Goal: Task Accomplishment & Management: Manage account settings

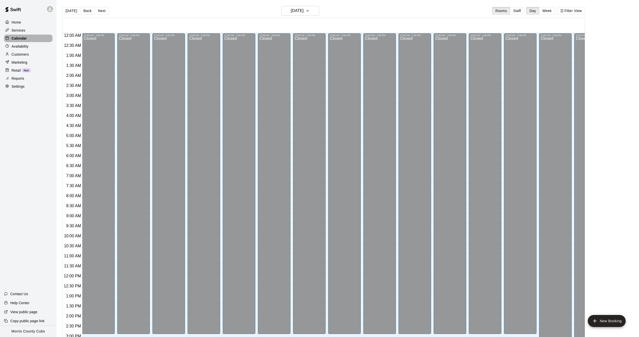
click at [20, 40] on p "Calendar" at bounding box center [19, 38] width 15 height 5
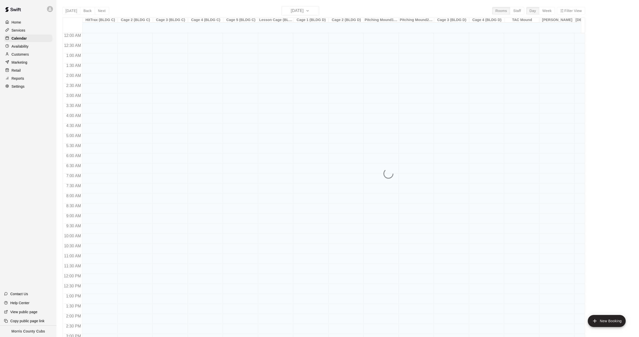
scroll to position [157, 0]
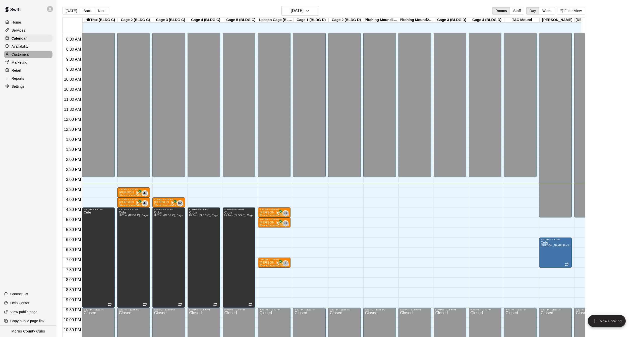
click at [21, 56] on p "Customers" at bounding box center [20, 54] width 17 height 5
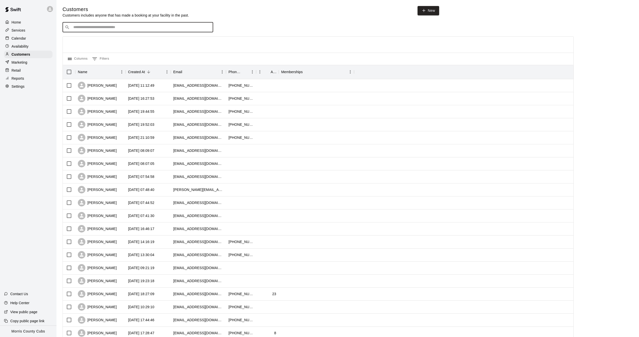
click at [116, 26] on input "Search customers by name or email" at bounding box center [141, 27] width 139 height 5
type input "*******"
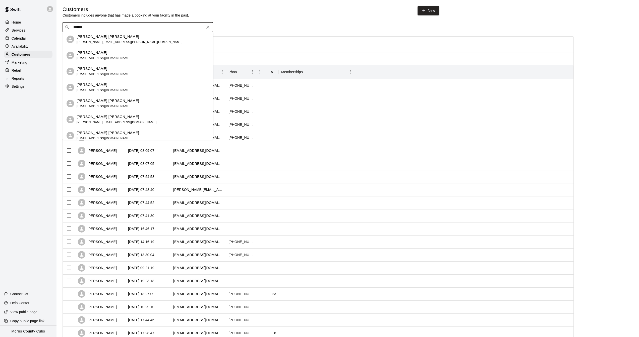
scroll to position [114, 0]
click at [124, 106] on div "Jackson Langevin jmlange76@gmail.com" at bounding box center [143, 103] width 132 height 11
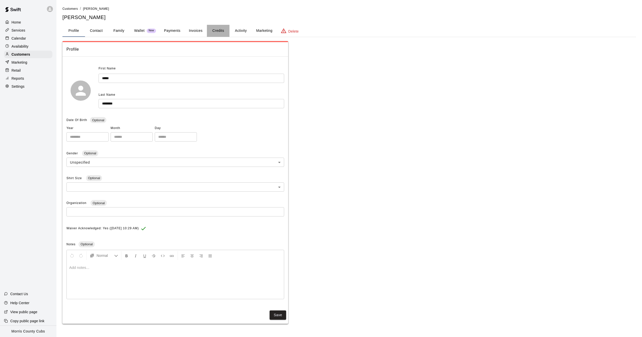
click at [223, 33] on button "Credits" at bounding box center [218, 31] width 23 height 12
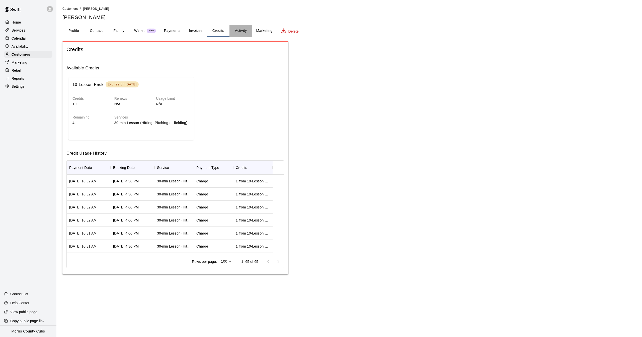
click at [240, 29] on button "Activity" at bounding box center [241, 31] width 23 height 12
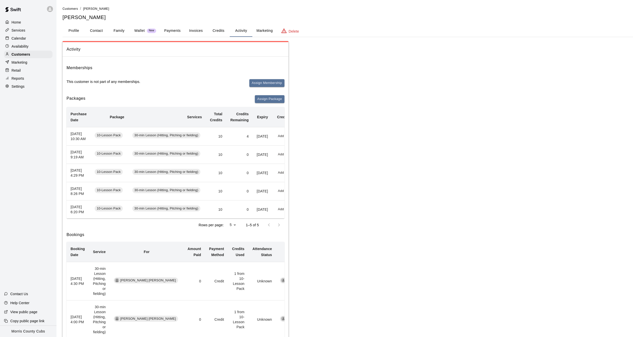
click at [218, 31] on button "Credits" at bounding box center [218, 31] width 23 height 12
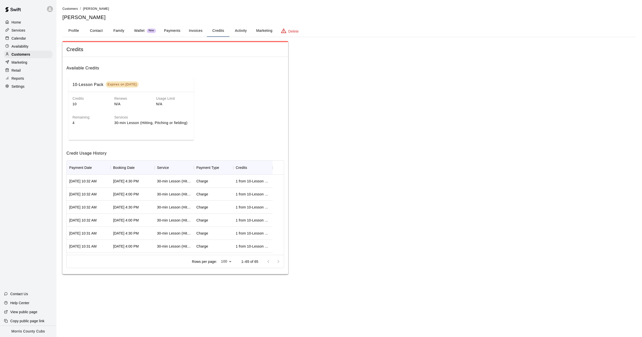
click at [242, 32] on button "Activity" at bounding box center [241, 31] width 23 height 12
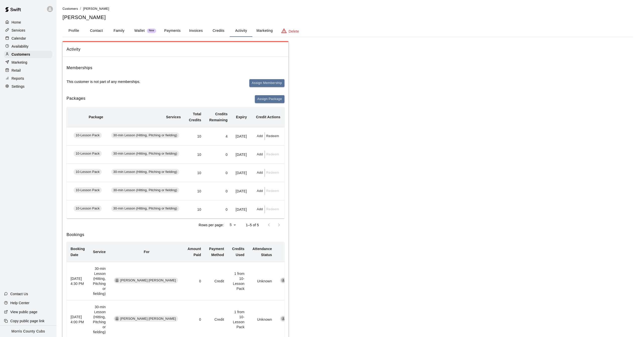
scroll to position [0, 27]
click at [262, 135] on button "Add" at bounding box center [260, 136] width 10 height 8
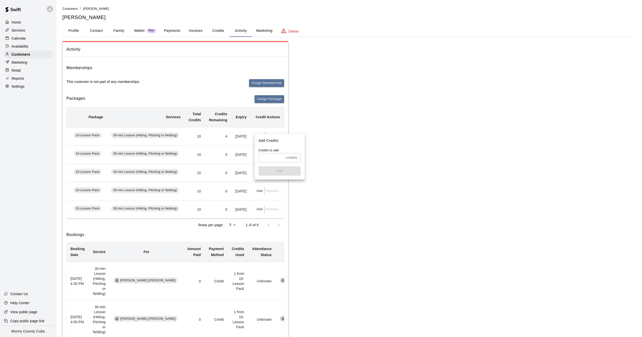
click at [277, 160] on input "text" at bounding box center [271, 157] width 25 height 9
type input "*"
click at [279, 168] on button "Add" at bounding box center [280, 171] width 42 height 9
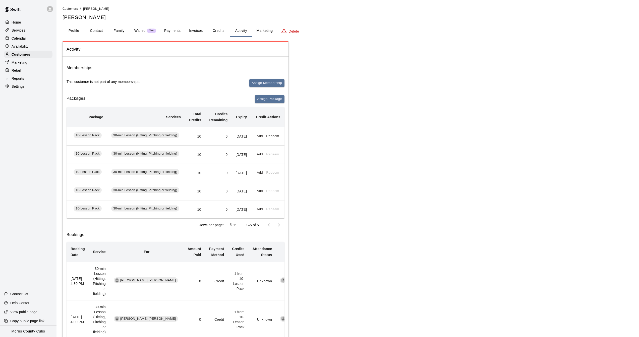
click at [21, 37] on p "Calendar" at bounding box center [19, 38] width 15 height 5
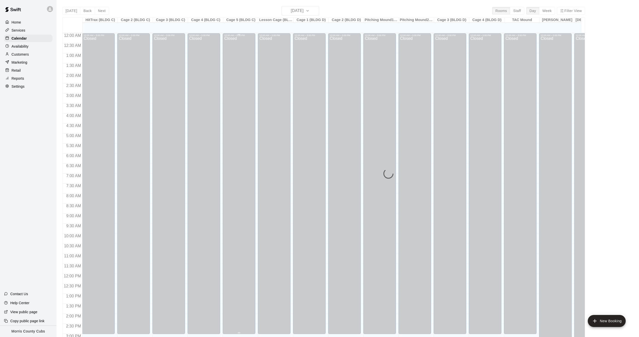
scroll to position [157, 0]
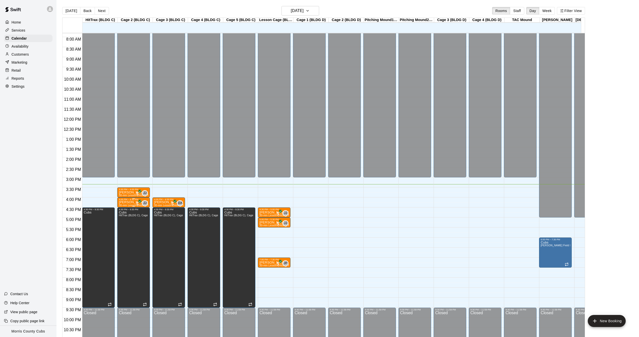
click at [128, 199] on div "4:00 PM – 4:30 PM" at bounding box center [134, 199] width 30 height 3
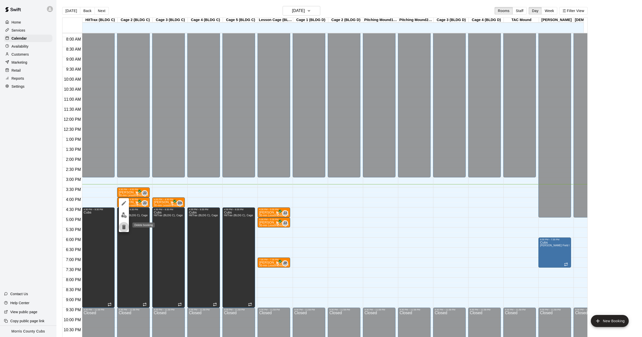
click at [123, 225] on icon "delete" at bounding box center [124, 227] width 4 height 5
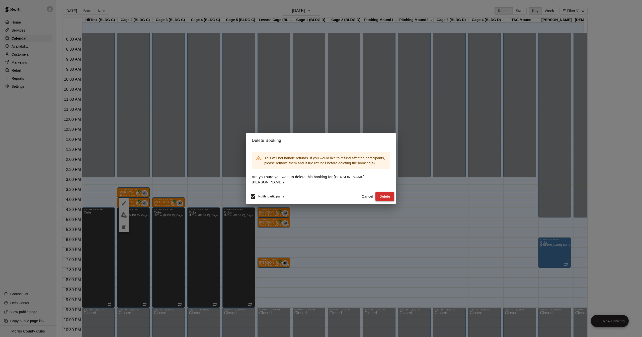
click at [378, 194] on button "Delete" at bounding box center [385, 196] width 19 height 9
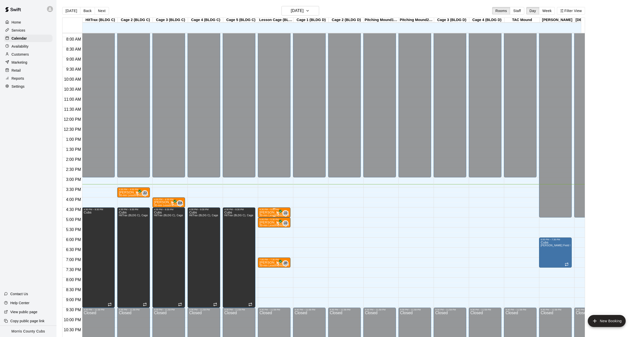
click at [269, 213] on p "[PERSON_NAME] [PERSON_NAME]" at bounding box center [274, 213] width 30 height 0
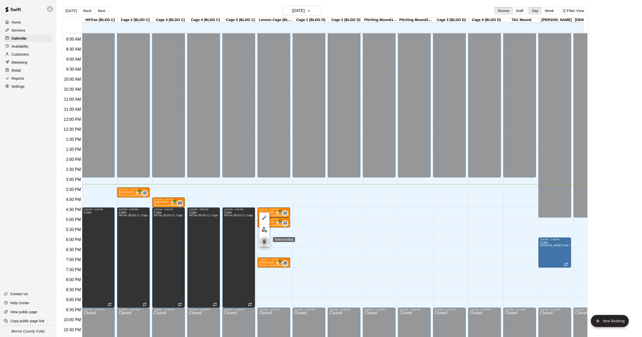
click at [265, 241] on icon "delete" at bounding box center [265, 242] width 4 height 5
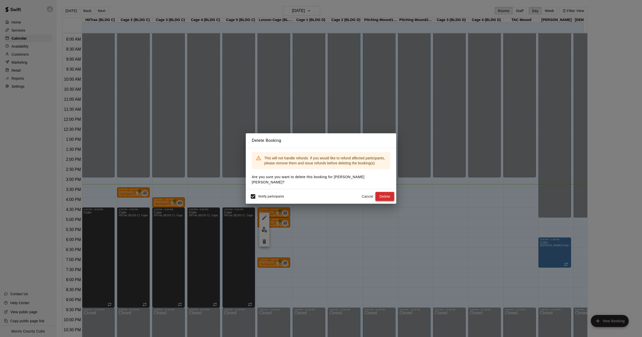
click at [390, 193] on button "Delete" at bounding box center [385, 196] width 19 height 9
